Goal: Task Accomplishment & Management: Manage account settings

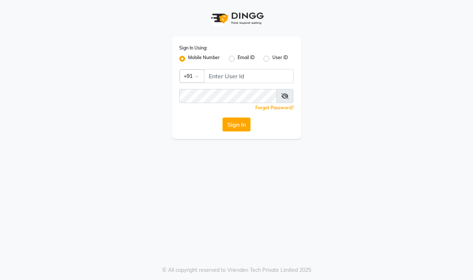
click at [272, 58] on label "User ID" at bounding box center [280, 58] width 16 height 9
click at [272, 58] on input "User ID" at bounding box center [274, 56] width 5 height 5
radio input "true"
radio input "false"
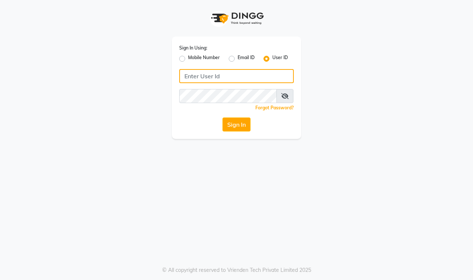
click at [259, 75] on input "Username" at bounding box center [236, 76] width 114 height 14
type input "elenorsalon"
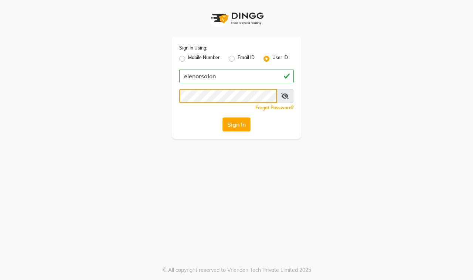
click at [222, 117] on button "Sign In" at bounding box center [236, 124] width 28 height 14
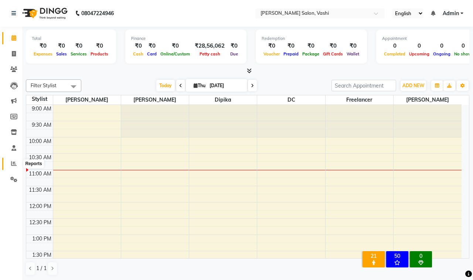
click at [12, 165] on icon at bounding box center [14, 164] width 6 height 6
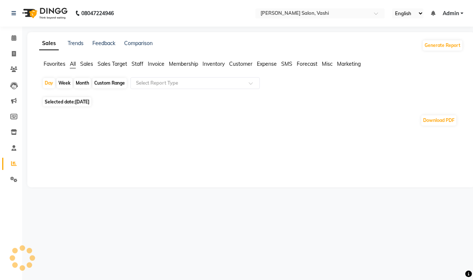
click at [110, 86] on div "Custom Range" at bounding box center [109, 83] width 34 height 10
select select "9"
select select "2025"
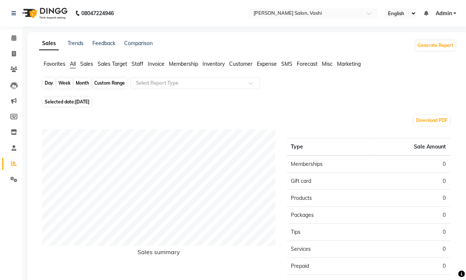
click at [107, 86] on div "Custom Range" at bounding box center [109, 83] width 34 height 10
select select "9"
select select "2025"
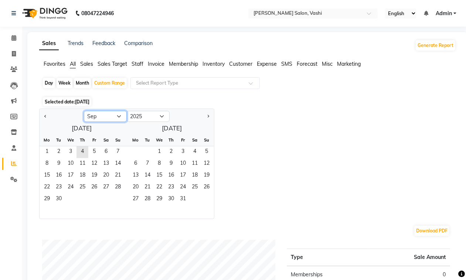
click at [105, 115] on select "Jan Feb Mar Apr May Jun [DATE] Aug Sep Oct Nov Dec" at bounding box center [105, 116] width 43 height 11
click at [84, 111] on select "Jan Feb Mar Apr May Jun [DATE] Aug Sep Oct Nov Dec" at bounding box center [105, 116] width 43 height 11
click at [61, 154] on span "1" at bounding box center [59, 152] width 12 height 12
click at [209, 119] on button "Next month" at bounding box center [208, 116] width 6 height 12
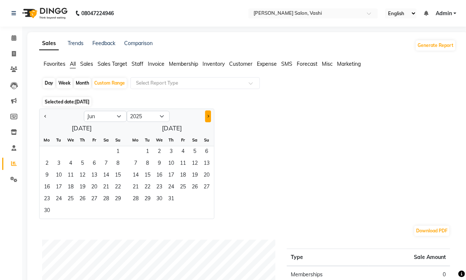
click at [209, 119] on button "Next month" at bounding box center [208, 116] width 6 height 12
select select "8"
click at [117, 200] on span "31" at bounding box center [118, 199] width 12 height 12
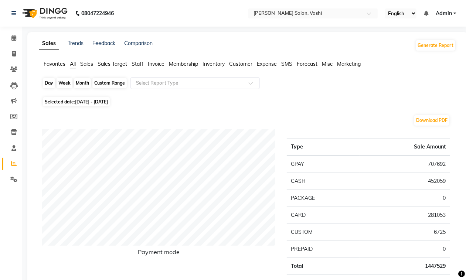
click at [102, 83] on div "Custom Range" at bounding box center [109, 83] width 34 height 10
select select "4"
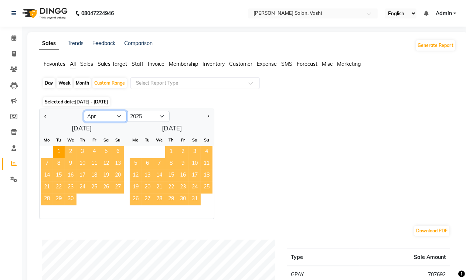
click at [104, 116] on select "Jan Feb Mar Apr May Jun [DATE] Aug Sep Oct Nov Dec" at bounding box center [105, 116] width 43 height 11
click at [138, 117] on select "2015 2016 2017 2018 2019 2020 2021 2022 2023 2024 2025 2026 2027 2028 2029 2030…" at bounding box center [148, 116] width 43 height 11
select select "2024"
click at [127, 111] on select "2015 2016 2017 2018 2019 2020 2021 2022 2023 2024 2025 2026 2027 2028 2029 2030…" at bounding box center [148, 116] width 43 height 11
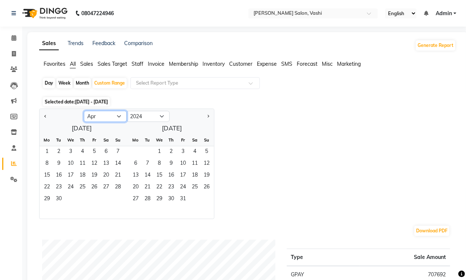
click at [111, 119] on select "Jan Feb Mar Apr May Jun [DATE] Aug Sep Oct Nov Dec" at bounding box center [105, 116] width 43 height 11
click at [84, 111] on select "Jan Feb Mar Apr May Jun [DATE] Aug Sep Oct Nov Dec" at bounding box center [105, 116] width 43 height 11
click at [47, 154] on span "1" at bounding box center [47, 152] width 12 height 12
click at [207, 119] on button "Next month" at bounding box center [208, 116] width 6 height 12
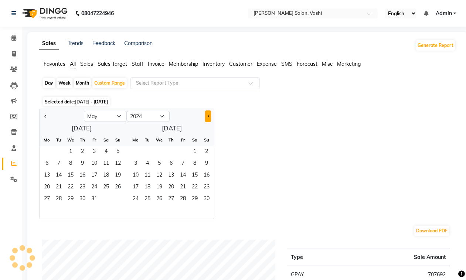
click at [207, 119] on button "Next month" at bounding box center [208, 116] width 6 height 12
select select "8"
click at [105, 204] on span "31" at bounding box center [106, 199] width 12 height 12
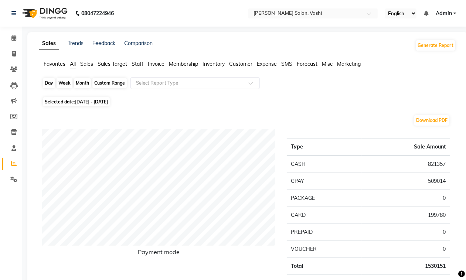
click at [107, 82] on div "Custom Range" at bounding box center [109, 83] width 34 height 10
select select "4"
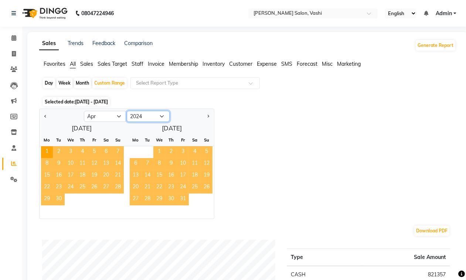
click at [136, 117] on select "2014 2015 2016 2017 2018 2019 2020 2021 2022 2023 2024 2025 2026 2027 2028 2029…" at bounding box center [148, 116] width 43 height 11
select select "2023"
click at [127, 111] on select "2014 2015 2016 2017 2018 2019 2020 2021 2022 2023 2024 2025 2026 2027 2028 2029…" at bounding box center [148, 116] width 43 height 11
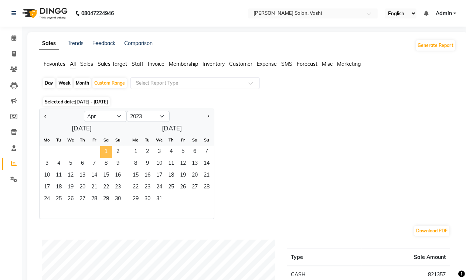
click at [108, 150] on span "1" at bounding box center [106, 152] width 12 height 12
click at [208, 115] on button "Next month" at bounding box center [208, 116] width 6 height 12
click at [208, 116] on span "Next month" at bounding box center [207, 115] width 3 height 3
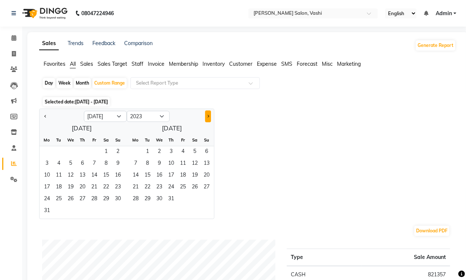
select select "8"
click at [78, 195] on span "31" at bounding box center [82, 199] width 12 height 12
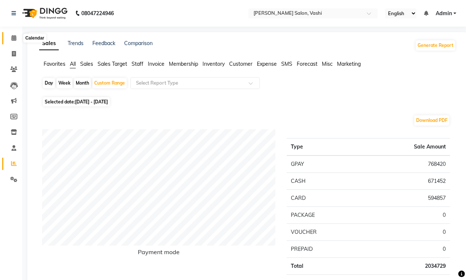
click at [10, 38] on span at bounding box center [13, 38] width 13 height 8
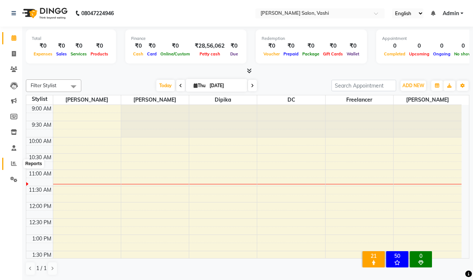
click at [10, 163] on span at bounding box center [13, 164] width 13 height 8
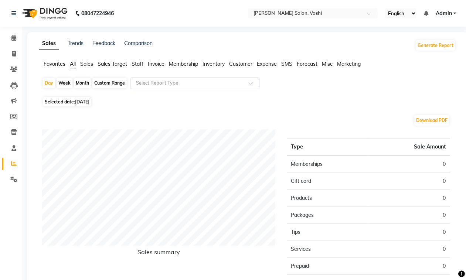
click at [114, 78] on div "Custom Range" at bounding box center [109, 83] width 34 height 10
select select "9"
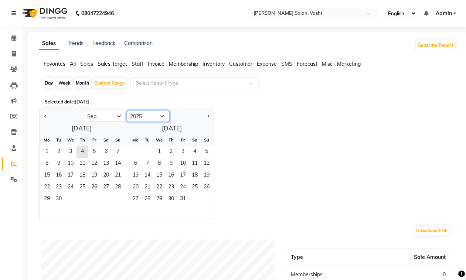
click at [139, 113] on select "2015 2016 2017 2018 2019 2020 2021 2022 2023 2024 2025 2026 2027 2028 2029 2030…" at bounding box center [148, 116] width 43 height 11
select select "2024"
click at [127, 111] on select "2015 2016 2017 2018 2019 2020 2021 2022 2023 2024 2025 2026 2027 2028 2029 2030…" at bounding box center [148, 116] width 43 height 11
click at [110, 110] on div "Jan Feb Mar Apr May Jun [DATE] Aug Sep Oct Nov [DATE] 2015 2016 2017 2018 2019 …" at bounding box center [127, 115] width 174 height 13
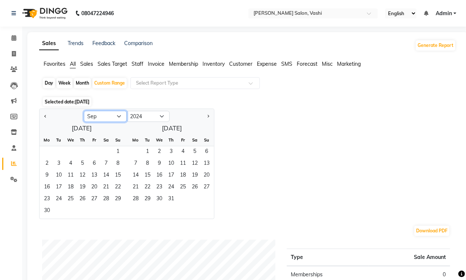
click at [110, 112] on select "Jan Feb Mar Apr May Jun [DATE] Aug Sep Oct Nov Dec" at bounding box center [105, 116] width 43 height 11
click at [84, 111] on select "Jan Feb Mar Apr May Jun [DATE] Aug Sep Oct Nov Dec" at bounding box center [105, 116] width 43 height 11
click at [43, 150] on span "1" at bounding box center [47, 152] width 12 height 12
click at [212, 117] on div at bounding box center [191, 116] width 44 height 12
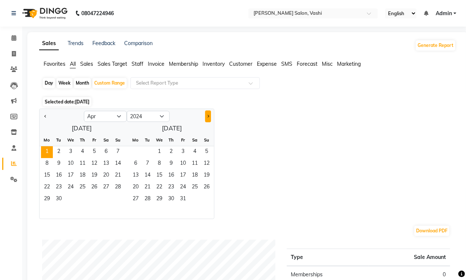
click at [212, 116] on div at bounding box center [191, 116] width 44 height 12
click at [209, 116] on span "Next month" at bounding box center [207, 115] width 3 height 3
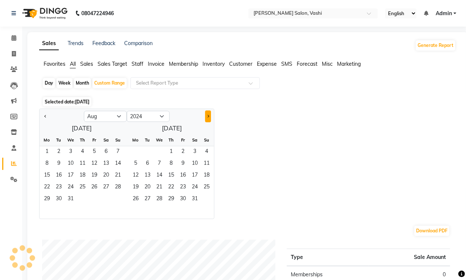
click at [209, 116] on span "Next month" at bounding box center [207, 115] width 3 height 3
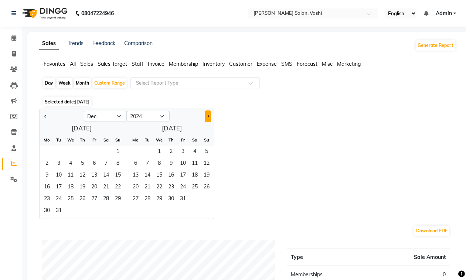
select select "1"
select select "2025"
click at [209, 116] on span "Next month" at bounding box center [207, 115] width 3 height 3
select select "3"
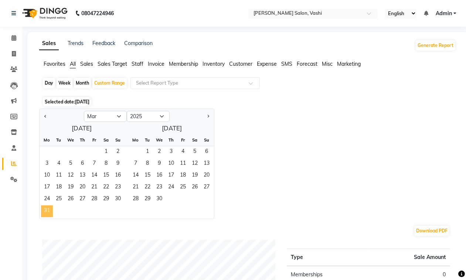
click at [44, 210] on span "31" at bounding box center [47, 211] width 12 height 12
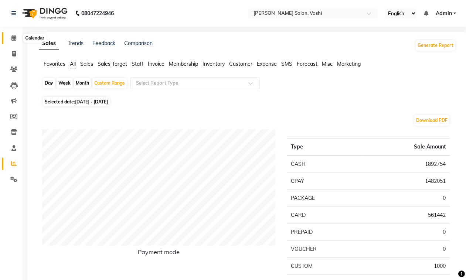
click at [13, 41] on icon at bounding box center [13, 38] width 5 height 6
